Goal: Information Seeking & Learning: Learn about a topic

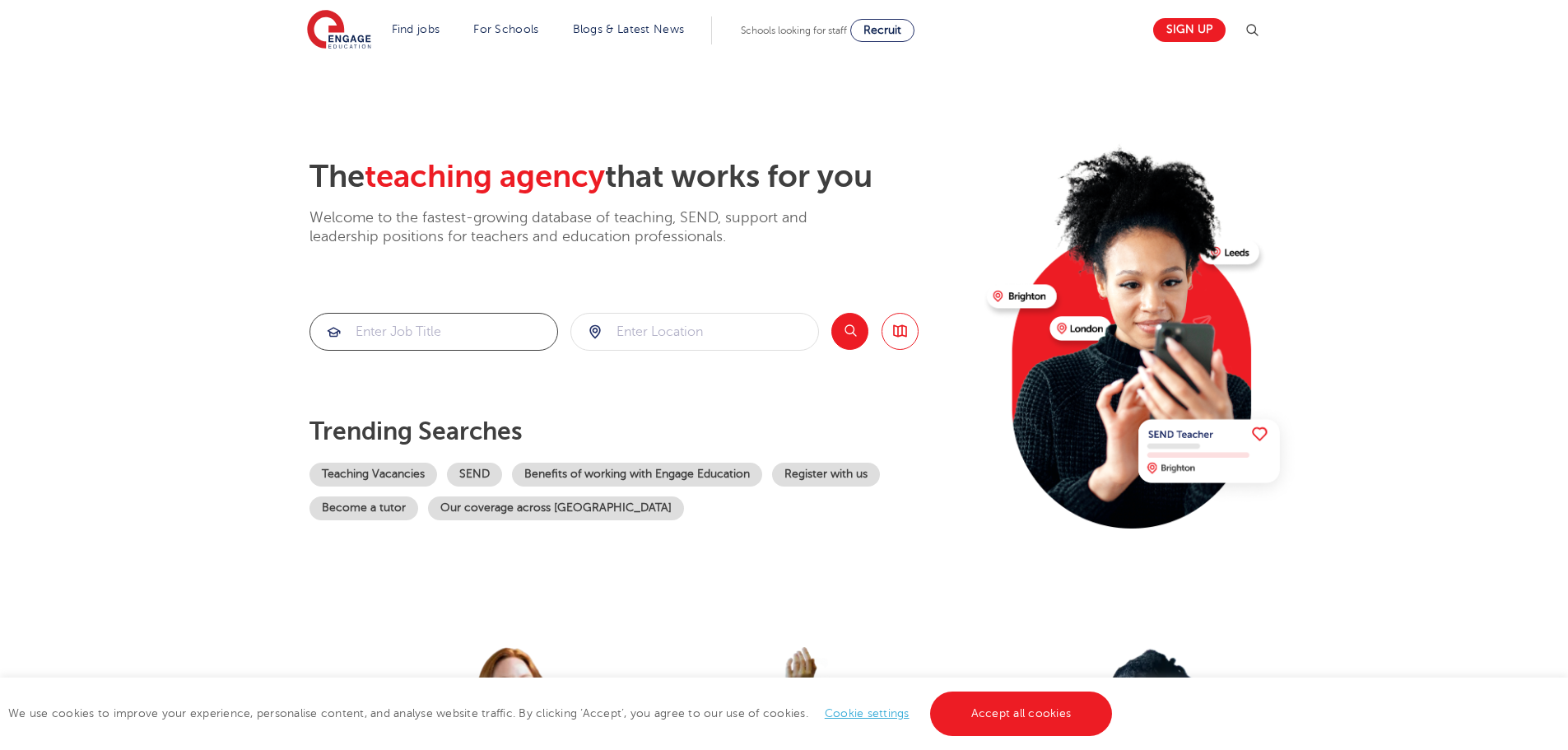
click at [446, 341] on input "search" at bounding box center [434, 332] width 247 height 36
click at [673, 325] on input "search" at bounding box center [694, 332] width 247 height 36
type input "Lowestoft"
click at [859, 328] on button "Search" at bounding box center [850, 331] width 37 height 37
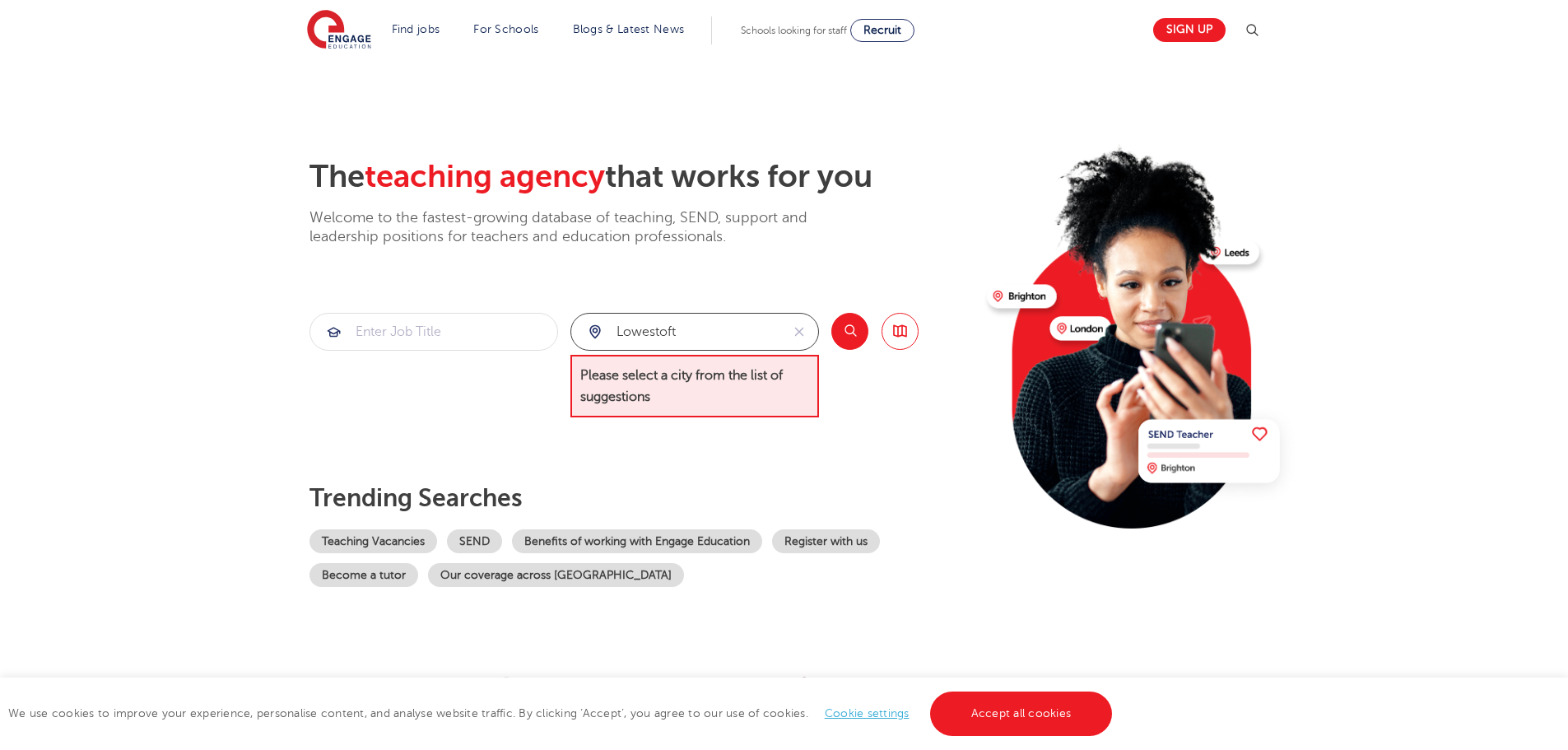
click at [732, 340] on input "Lowestoft" at bounding box center [675, 332] width 209 height 36
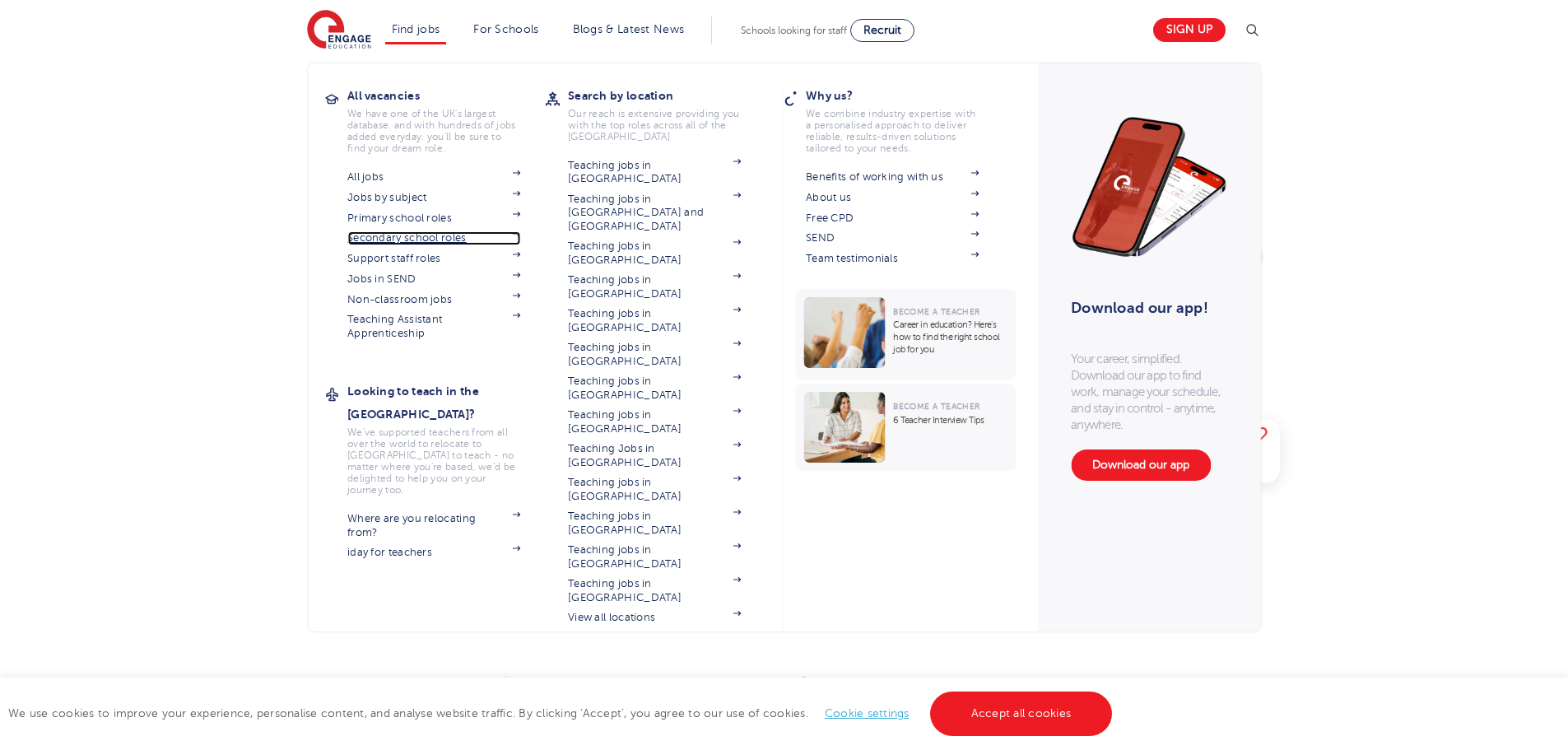
click at [438, 242] on link "Secondary school roles" at bounding box center [434, 238] width 173 height 13
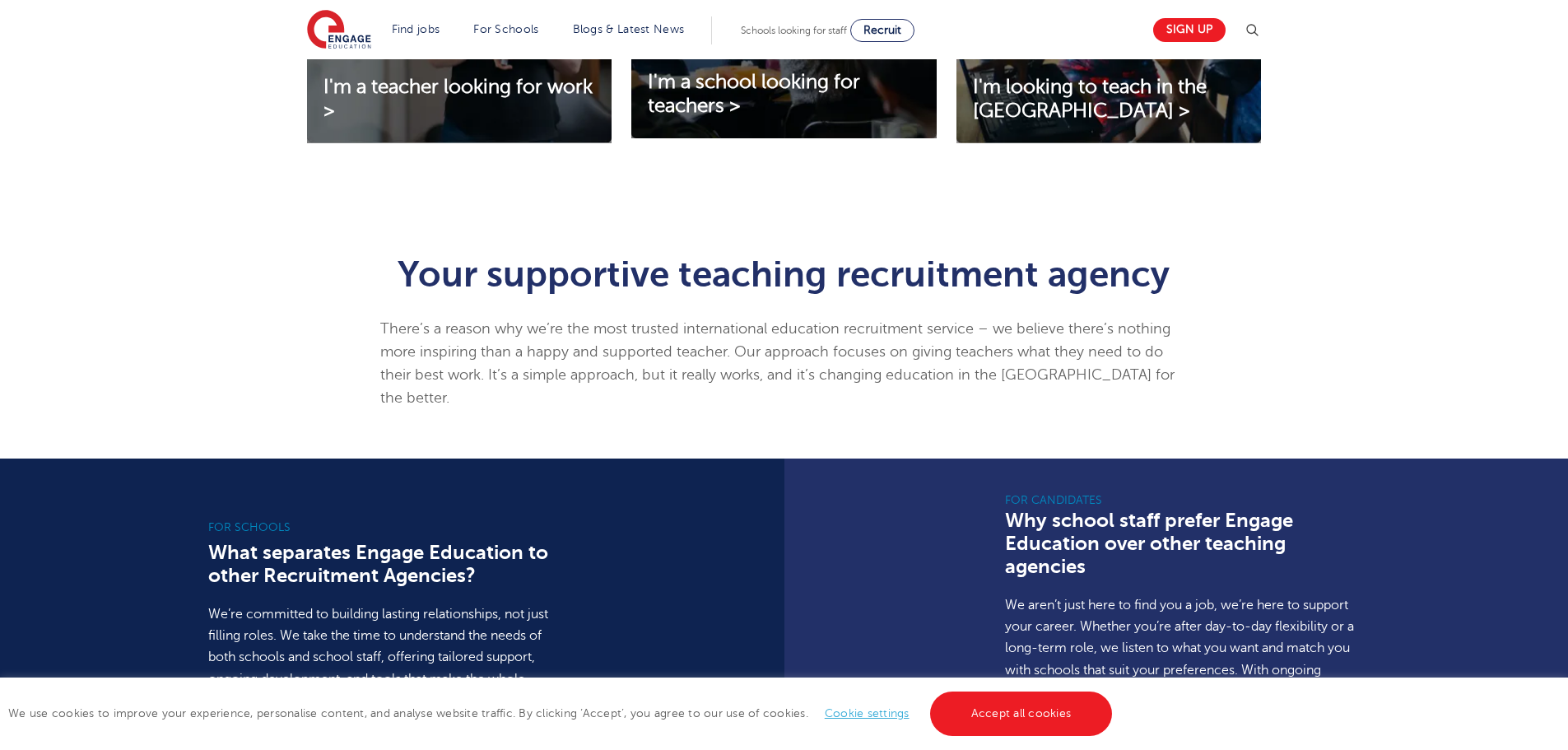
scroll to position [658, 0]
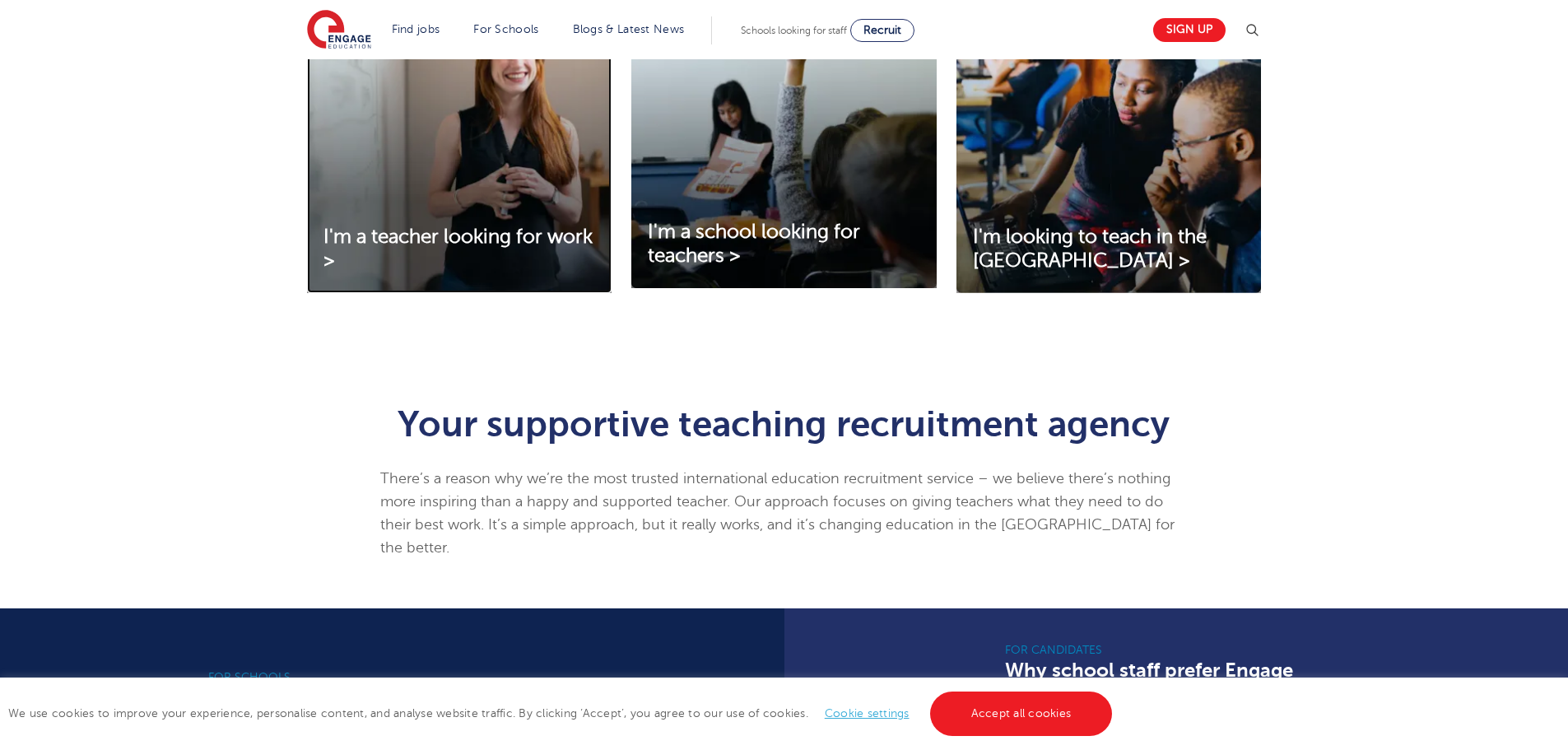
click at [395, 177] on img at bounding box center [459, 155] width 304 height 275
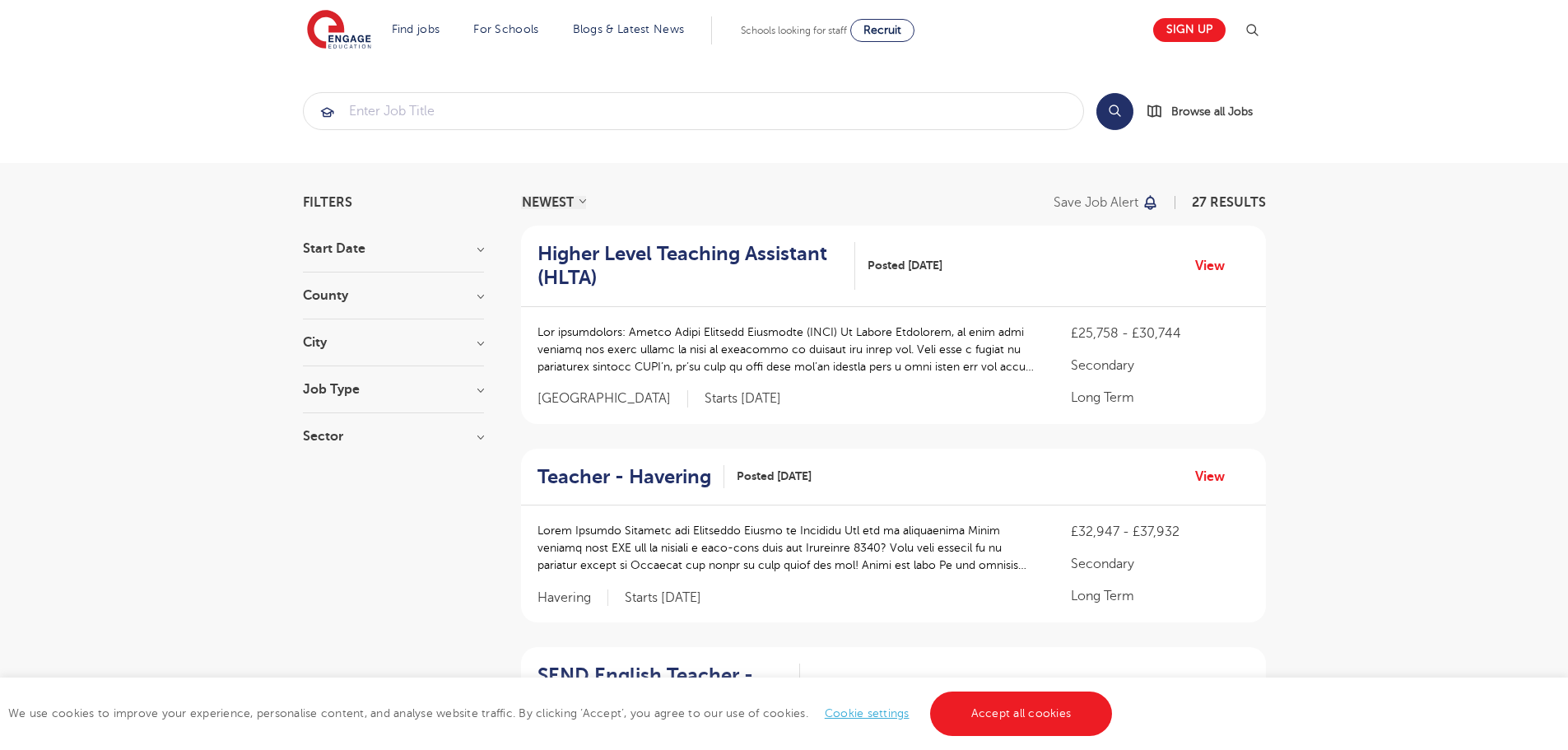
click at [439, 244] on h3 "Start Date" at bounding box center [393, 248] width 181 height 13
click at [327, 308] on label "November 3" at bounding box center [369, 307] width 83 height 22
click at [327, 308] on input "November 3" at bounding box center [332, 305] width 10 height 10
checkbox input "true"
